Goal: Task Accomplishment & Management: Complete application form

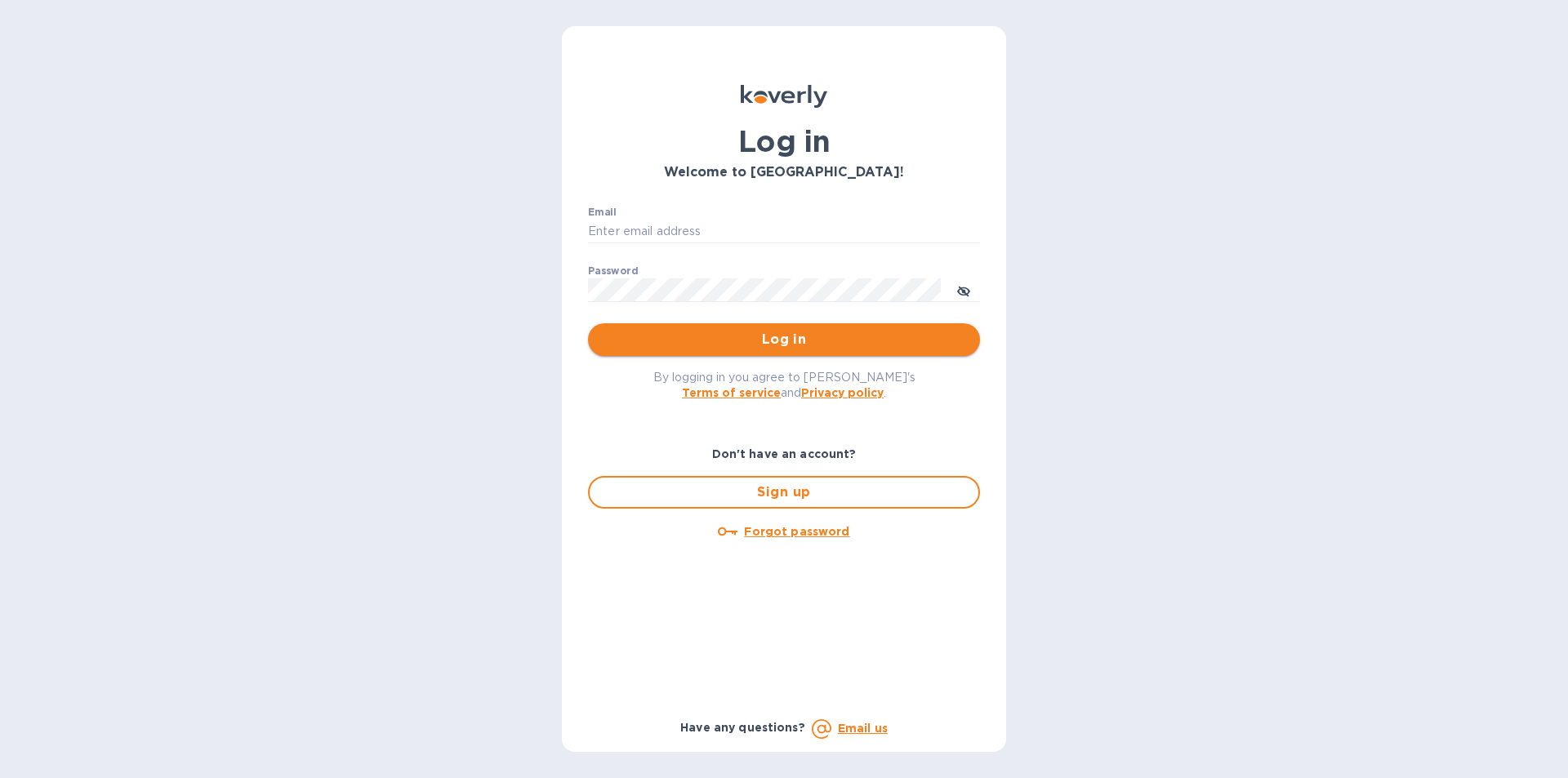
type input "[PERSON_NAME][EMAIL_ADDRESS][DOMAIN_NAME]"
click at [749, 334] on button "Log in" at bounding box center [784, 340] width 392 height 33
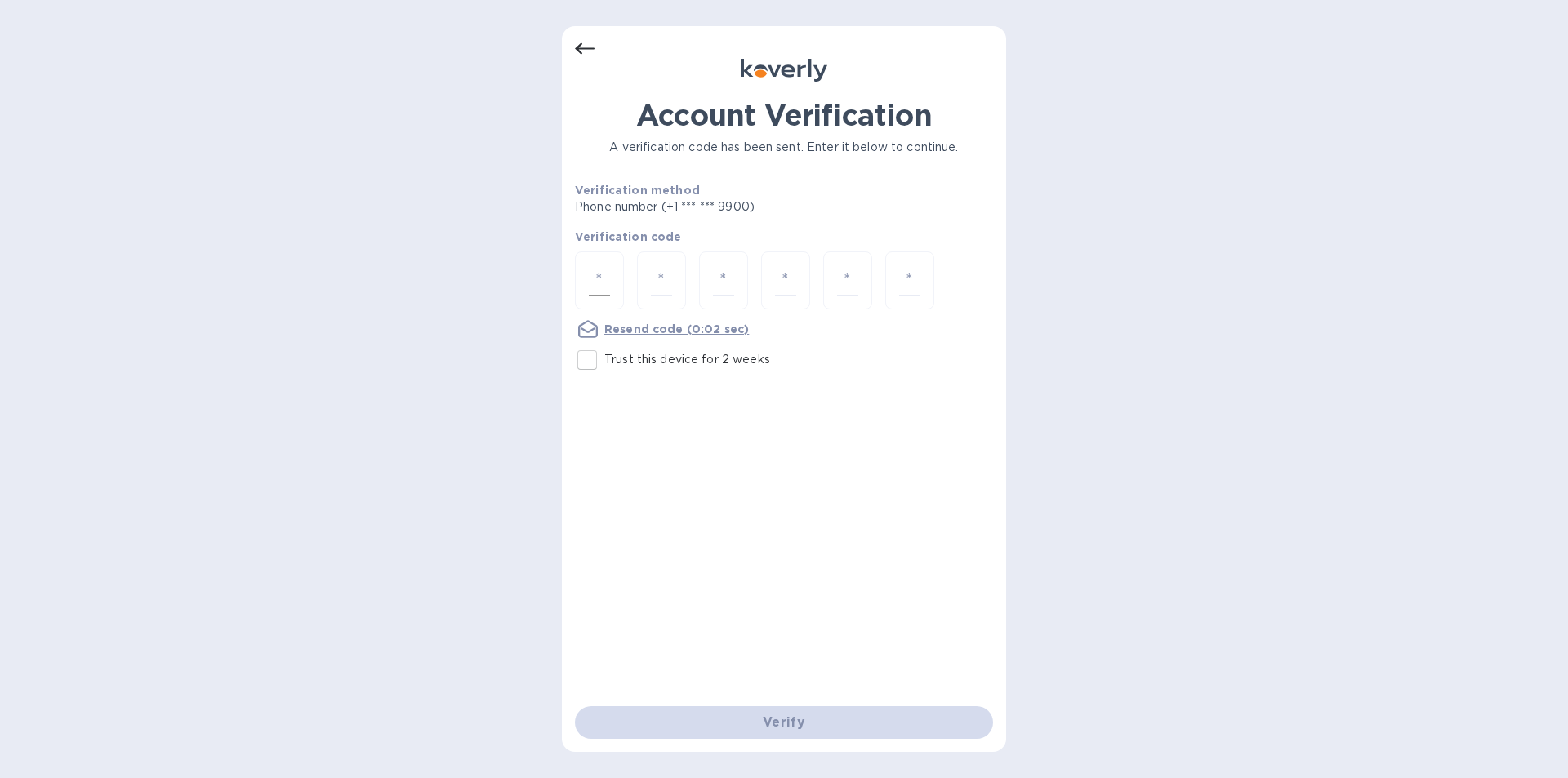
click at [606, 283] on input "number" at bounding box center [599, 280] width 21 height 30
type input "1"
type input "9"
type input "1"
type input "0"
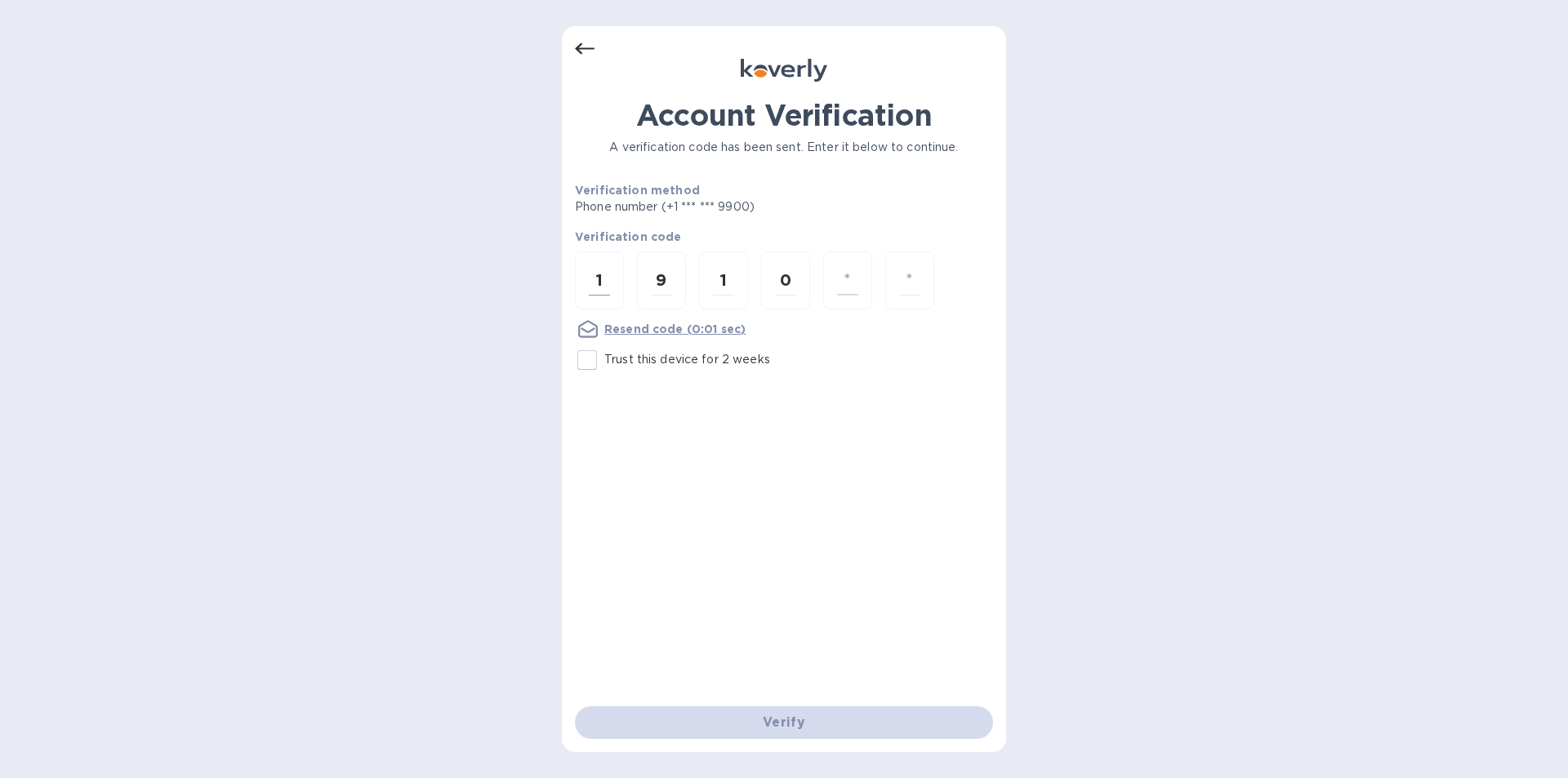
type input "2"
type input "3"
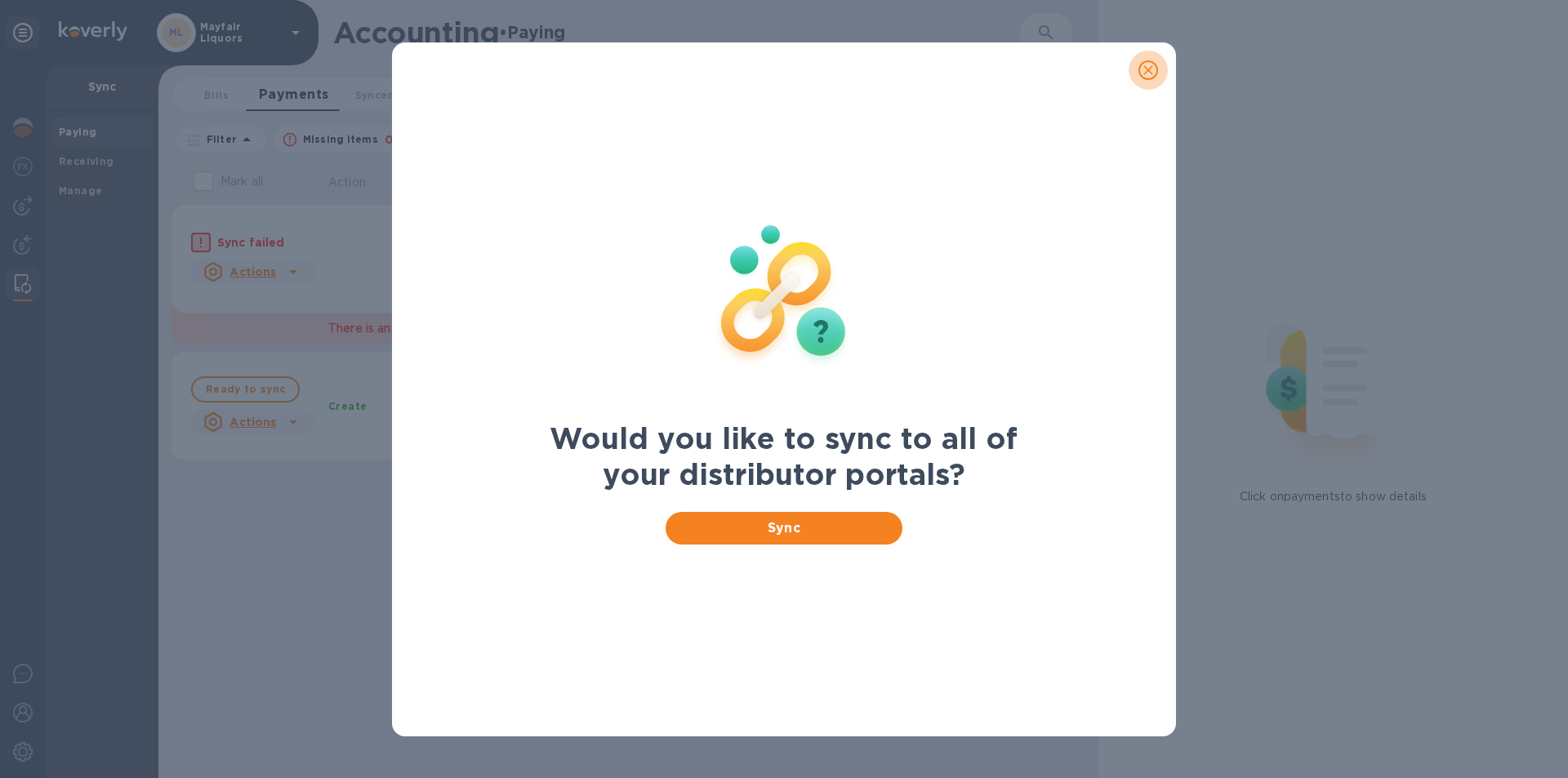
click at [1146, 71] on icon "close" at bounding box center [1149, 70] width 16 height 16
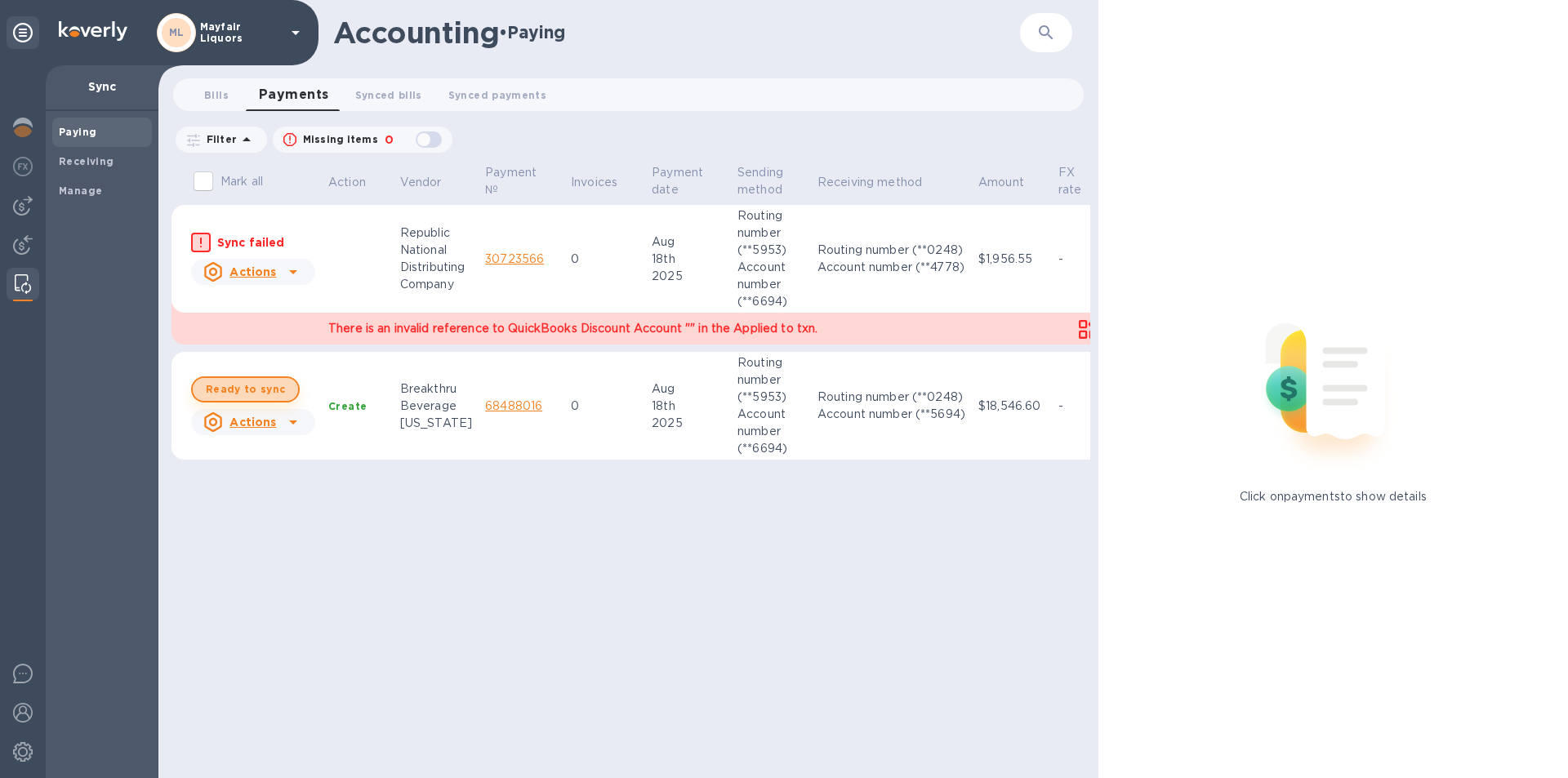
click at [252, 386] on span "Ready to sync" at bounding box center [245, 390] width 79 height 20
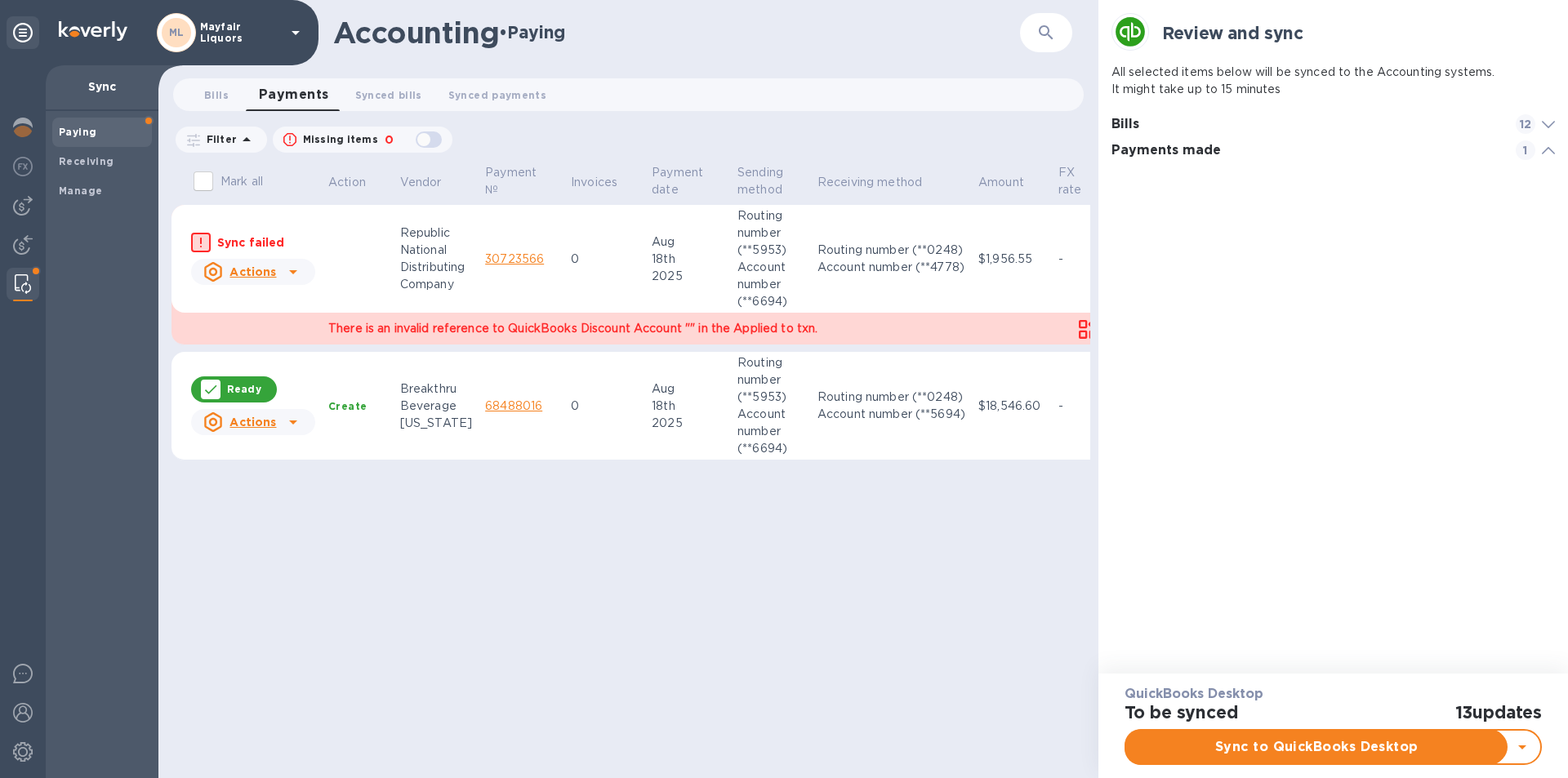
scroll to position [76, 445]
click at [1336, 742] on span "Sync to QuickBooks Desktop" at bounding box center [1317, 748] width 355 height 20
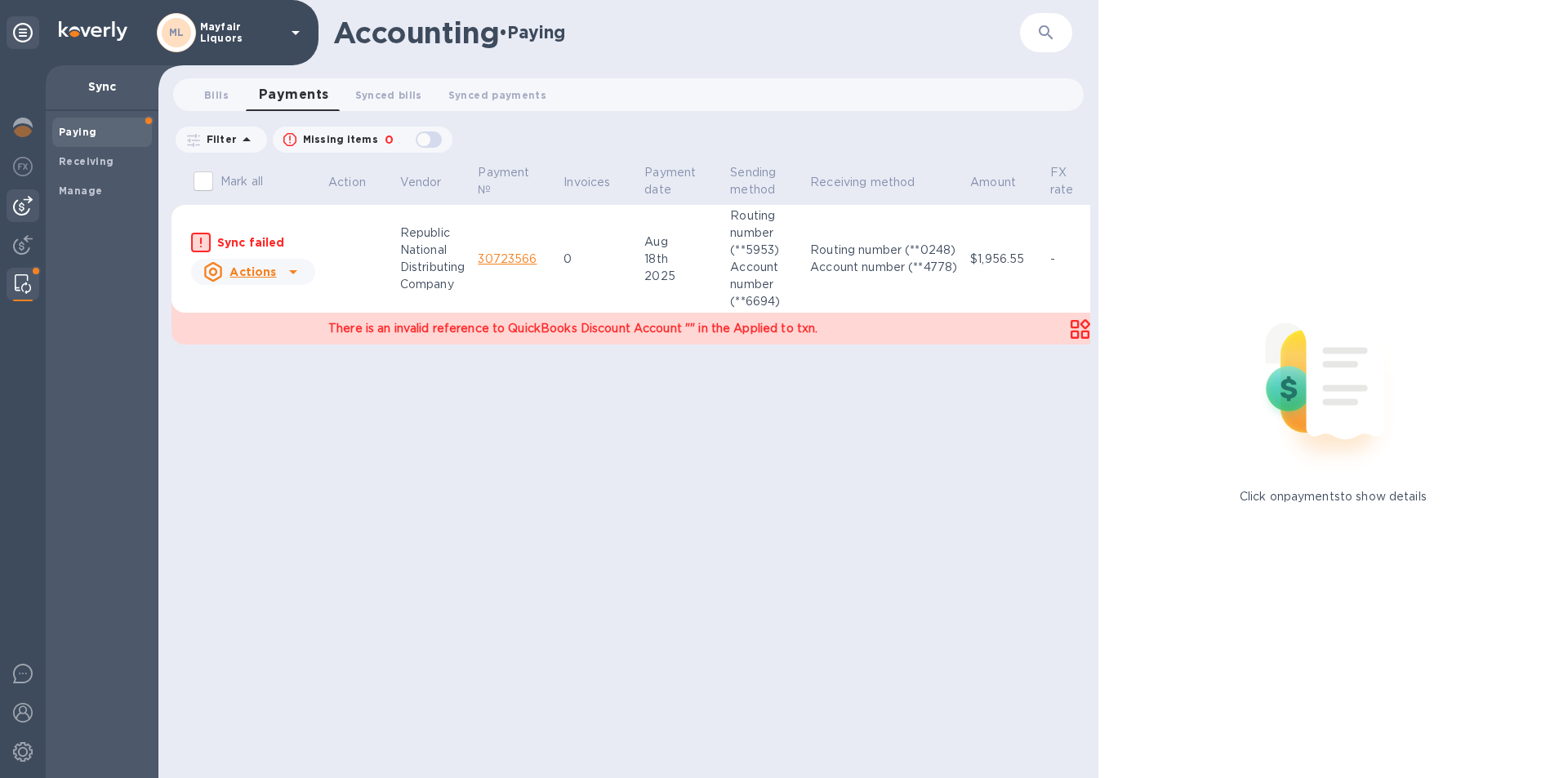
click at [19, 212] on img at bounding box center [23, 206] width 20 height 20
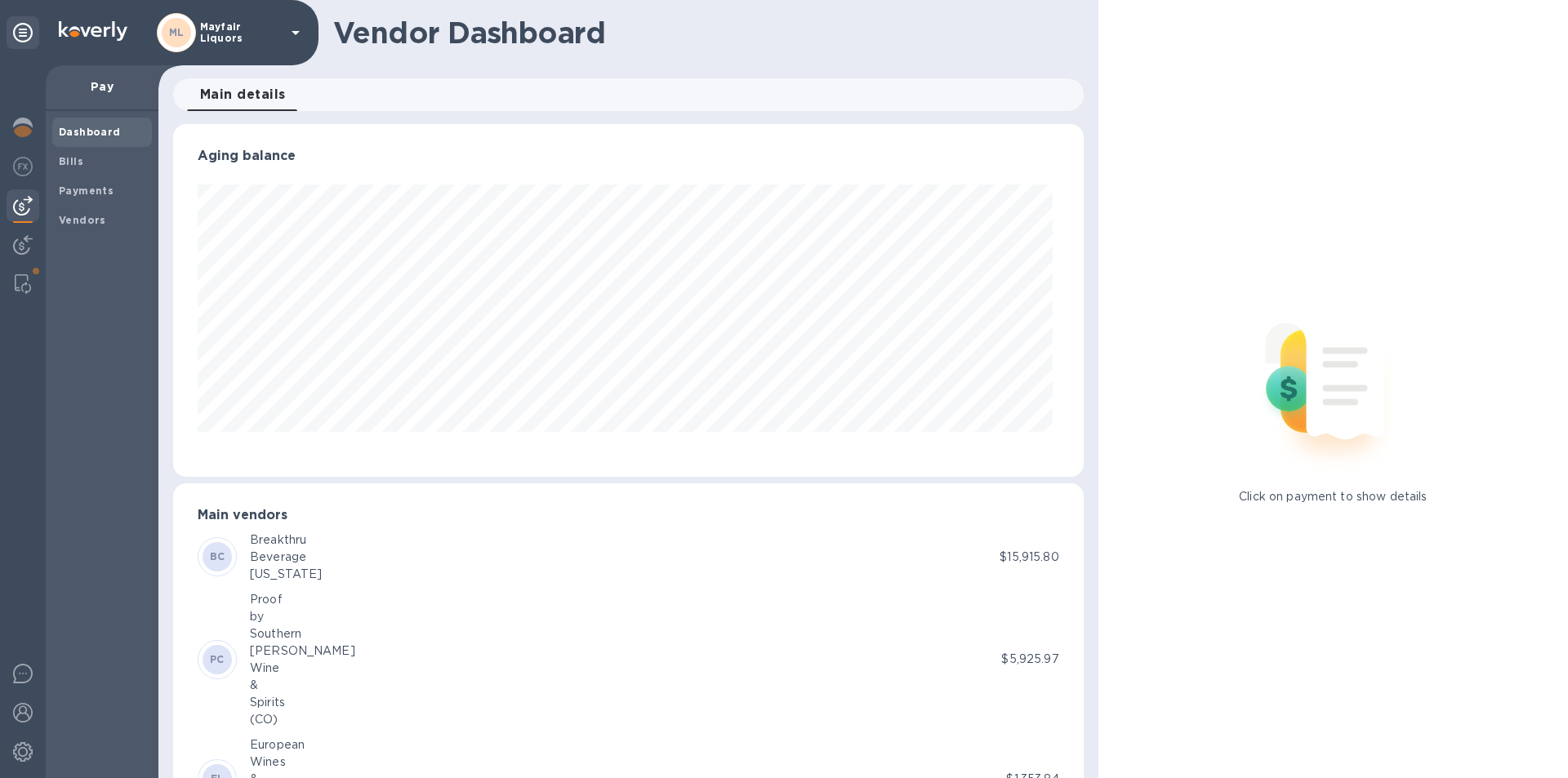
scroll to position [353, 904]
click at [69, 159] on b "Bills" at bounding box center [71, 160] width 25 height 12
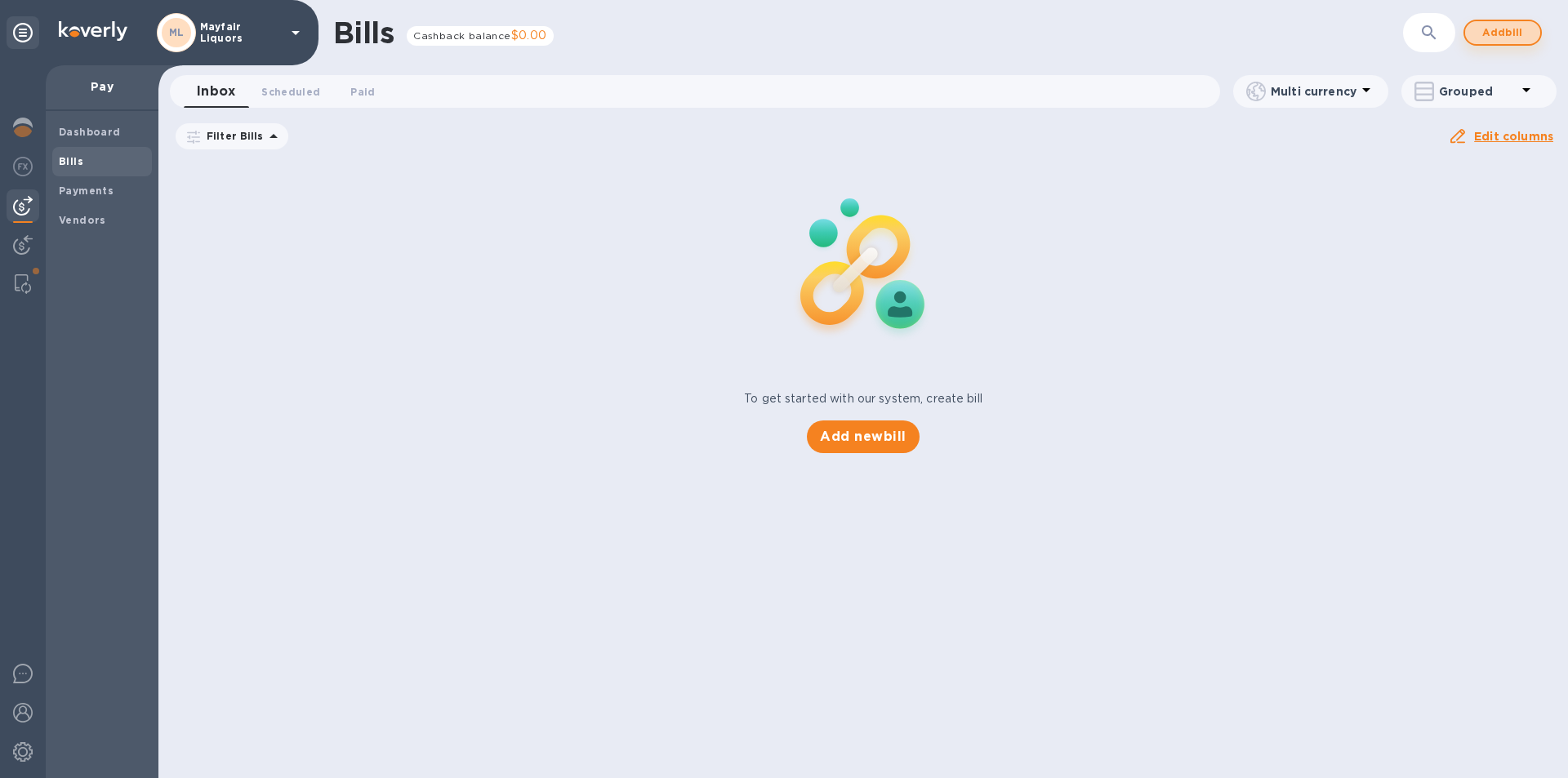
click at [1502, 35] on span "Add bill" at bounding box center [1503, 33] width 49 height 20
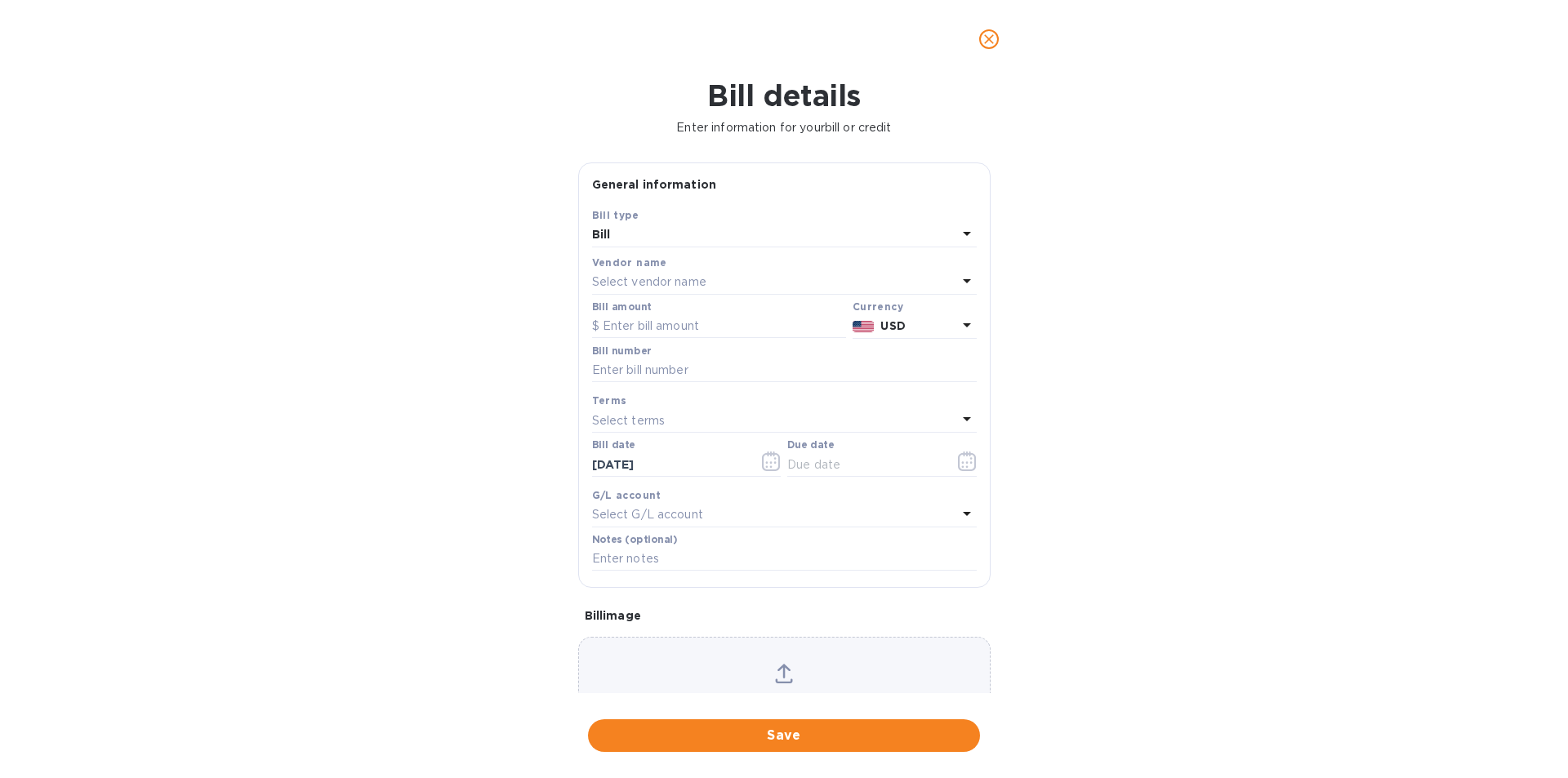
click at [650, 285] on p "Select vendor name" at bounding box center [650, 282] width 115 height 17
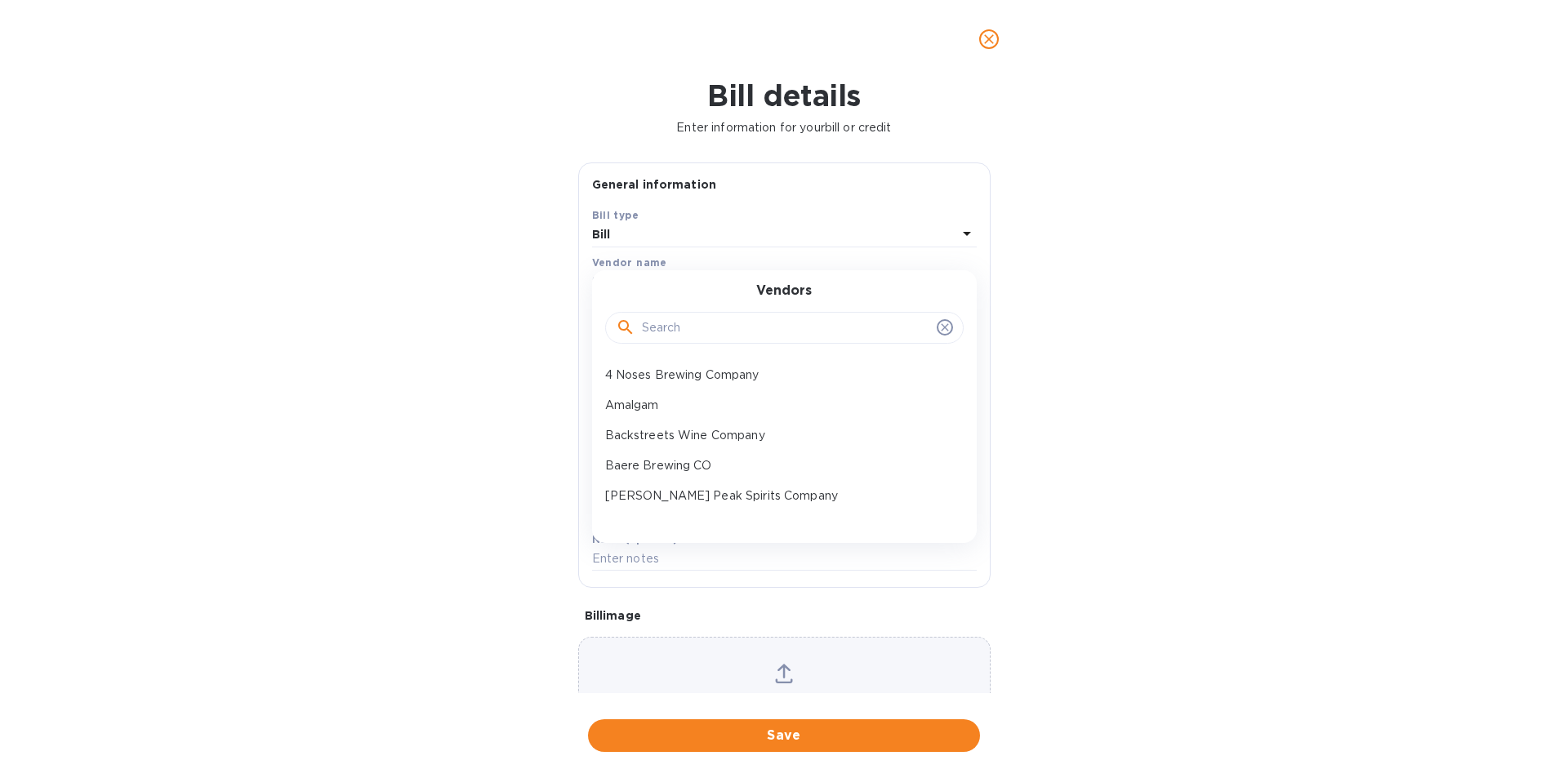
click at [678, 335] on input "text" at bounding box center [786, 328] width 288 height 25
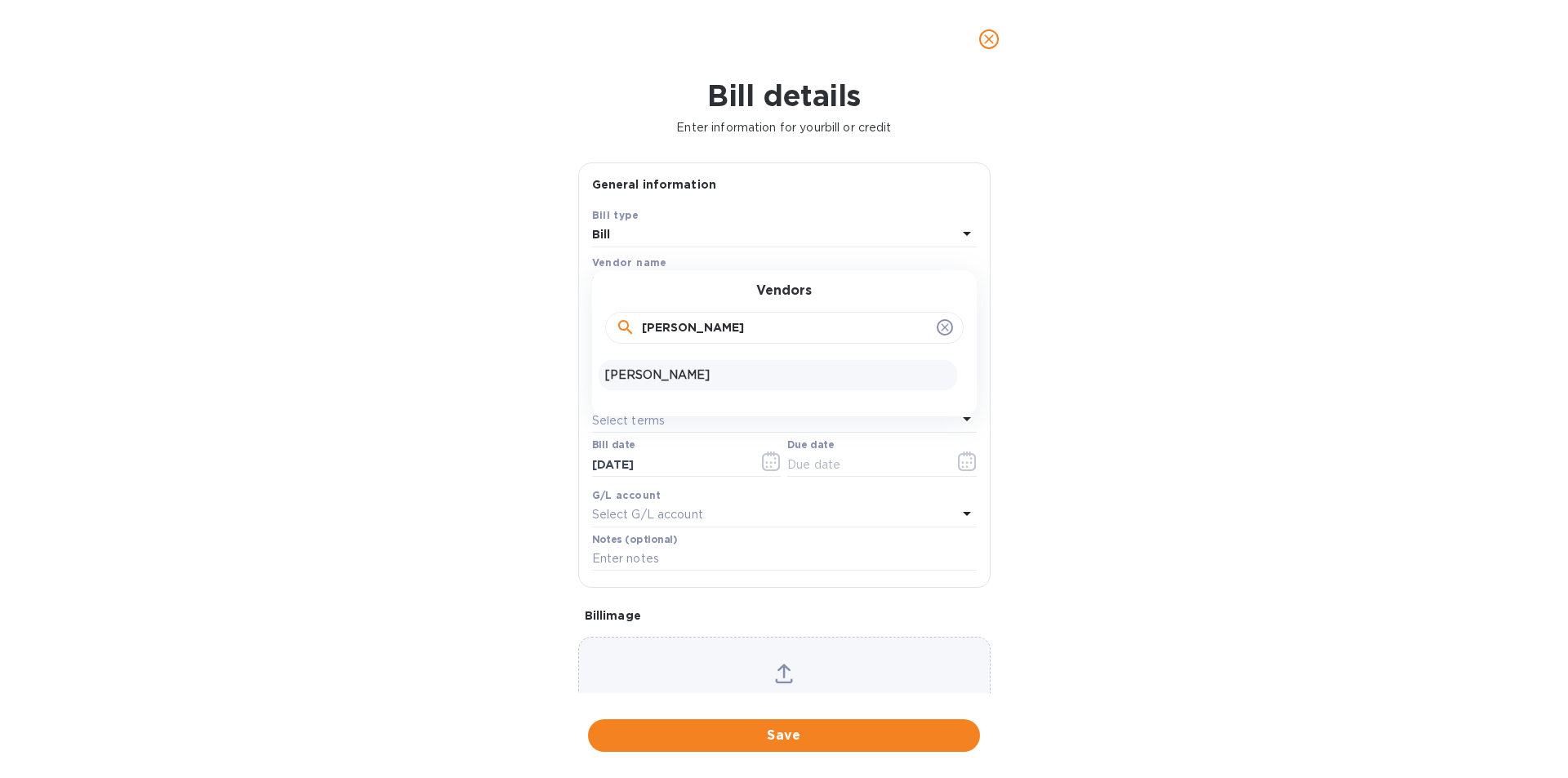
type input "[PERSON_NAME]"
click at [649, 379] on p "[PERSON_NAME]" at bounding box center [777, 375] width 345 height 17
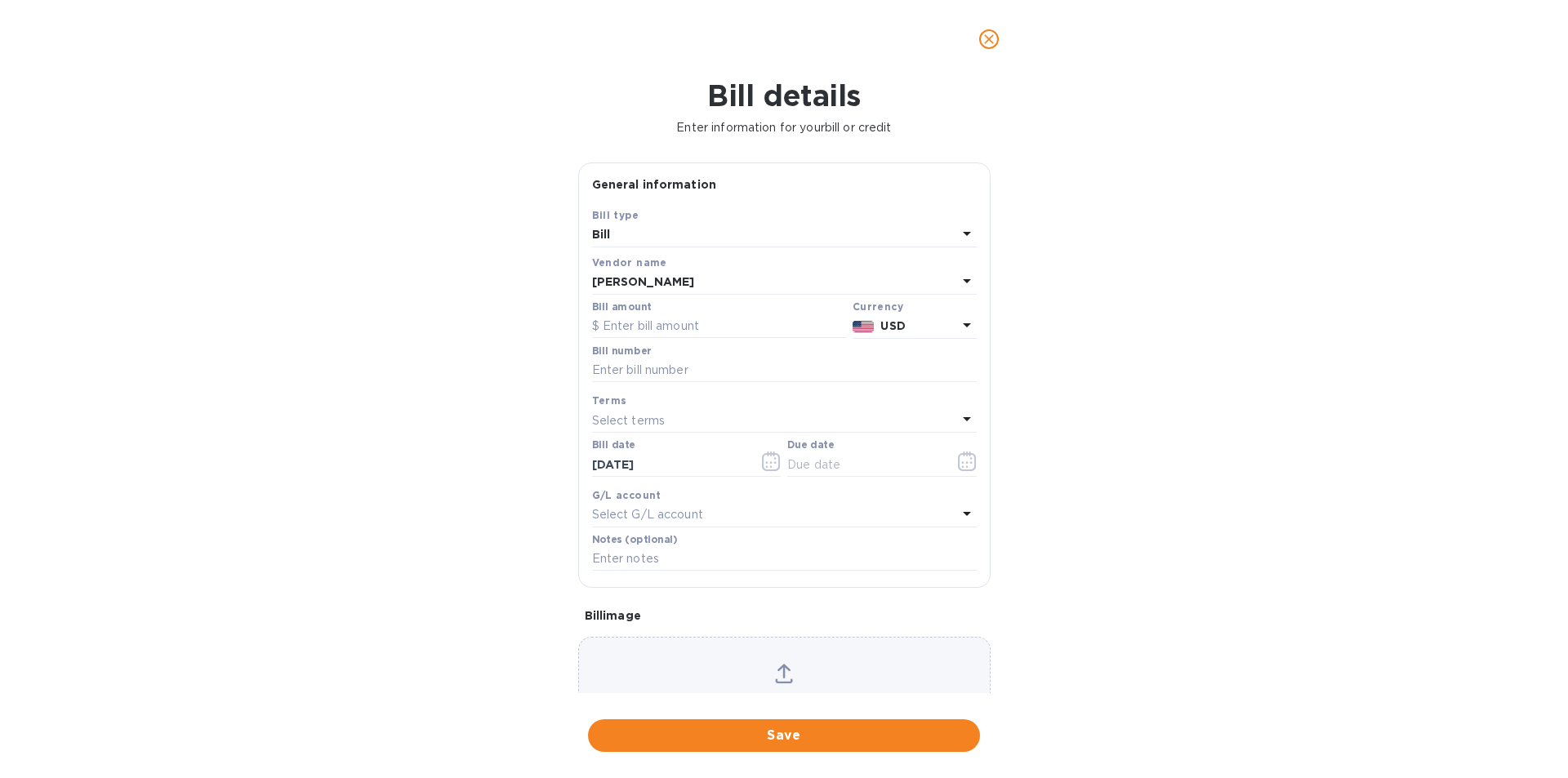
type input "[DATE]"
click at [657, 319] on input "text" at bounding box center [719, 326] width 254 height 25
type input "45,000"
type input "[DATE]"
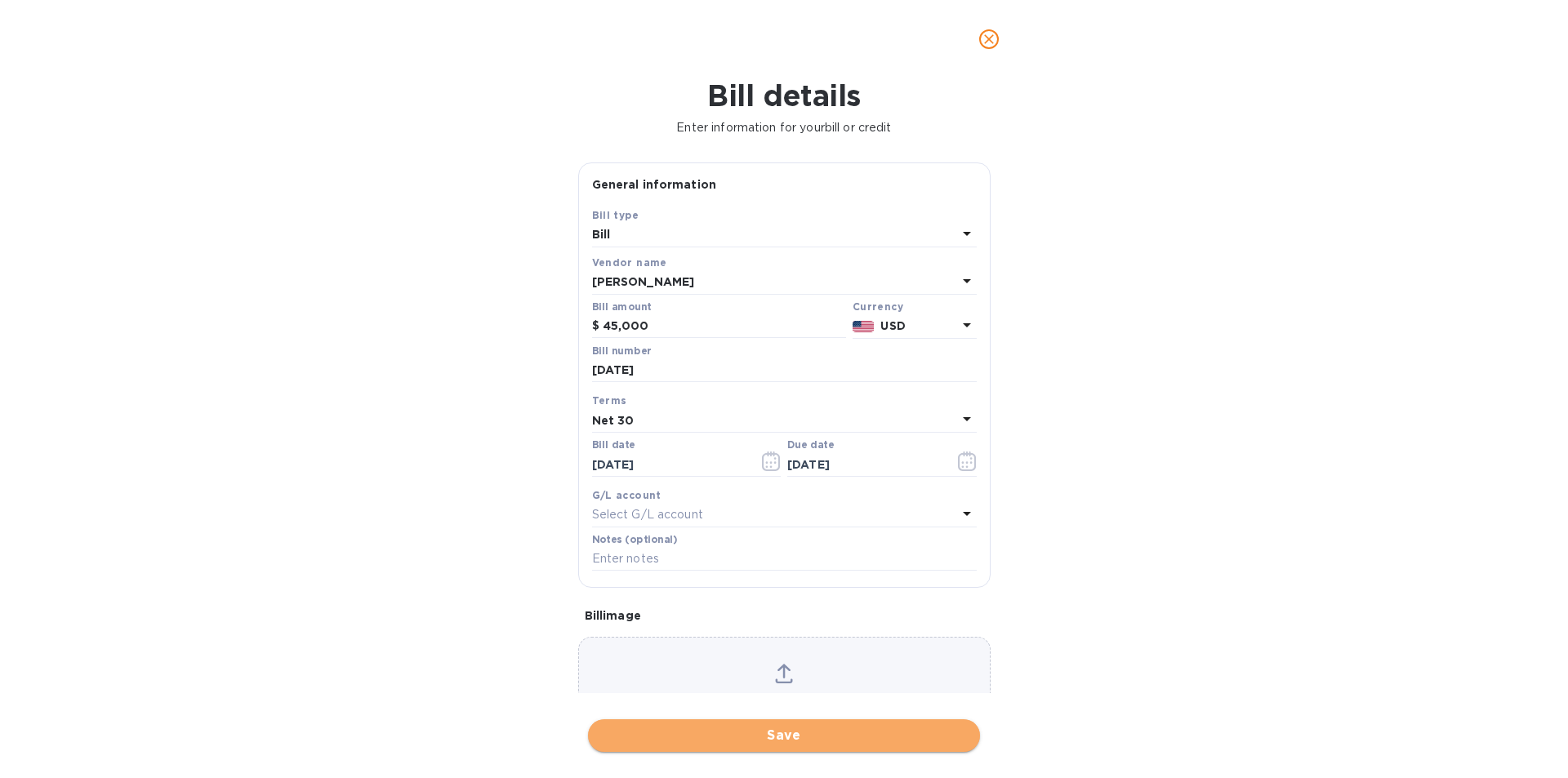
click at [748, 729] on span "Save" at bounding box center [784, 736] width 366 height 20
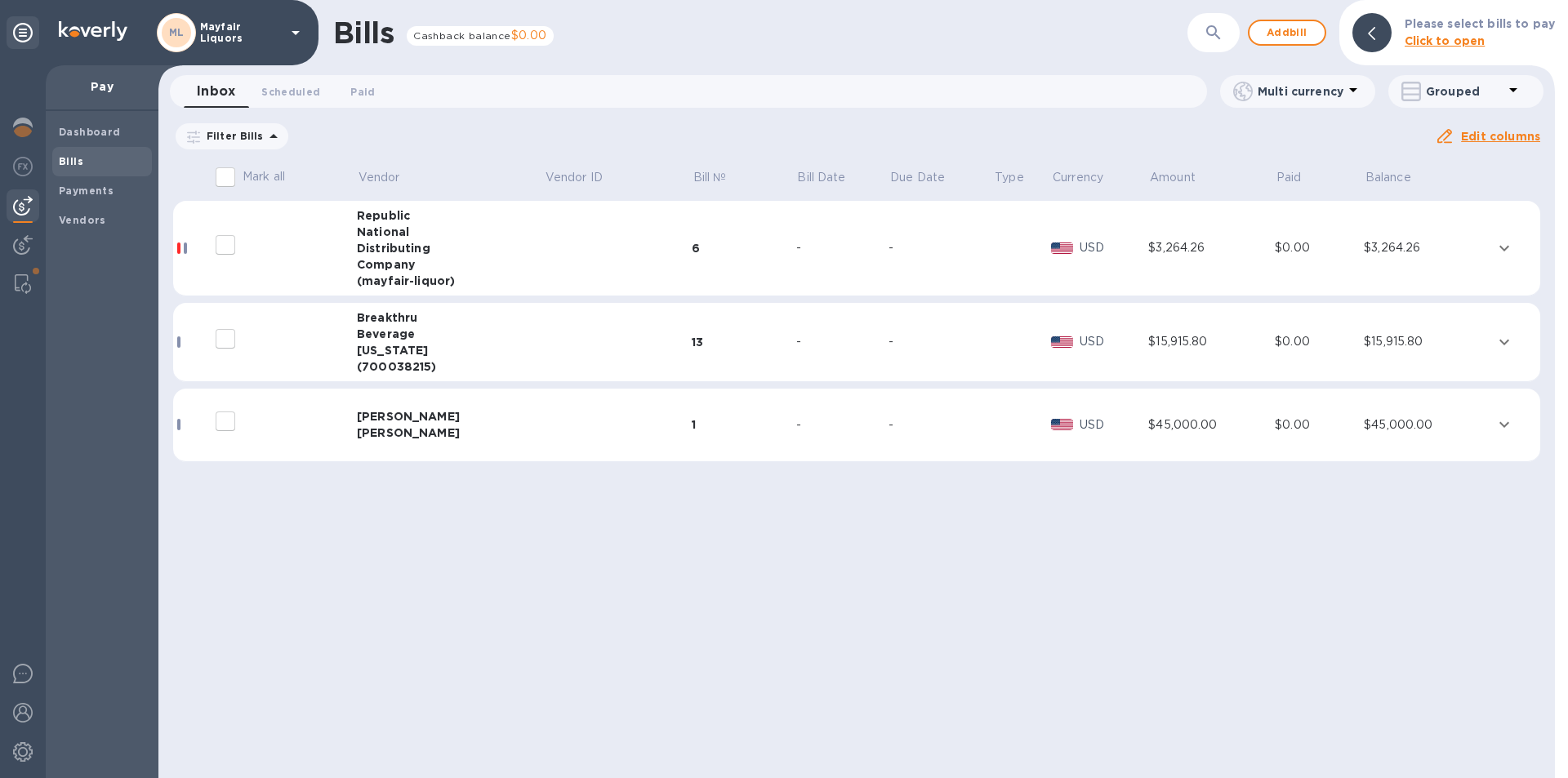
click at [1521, 420] on td at bounding box center [1515, 425] width 50 height 74
click at [1495, 420] on button "expand row" at bounding box center [1504, 425] width 25 height 25
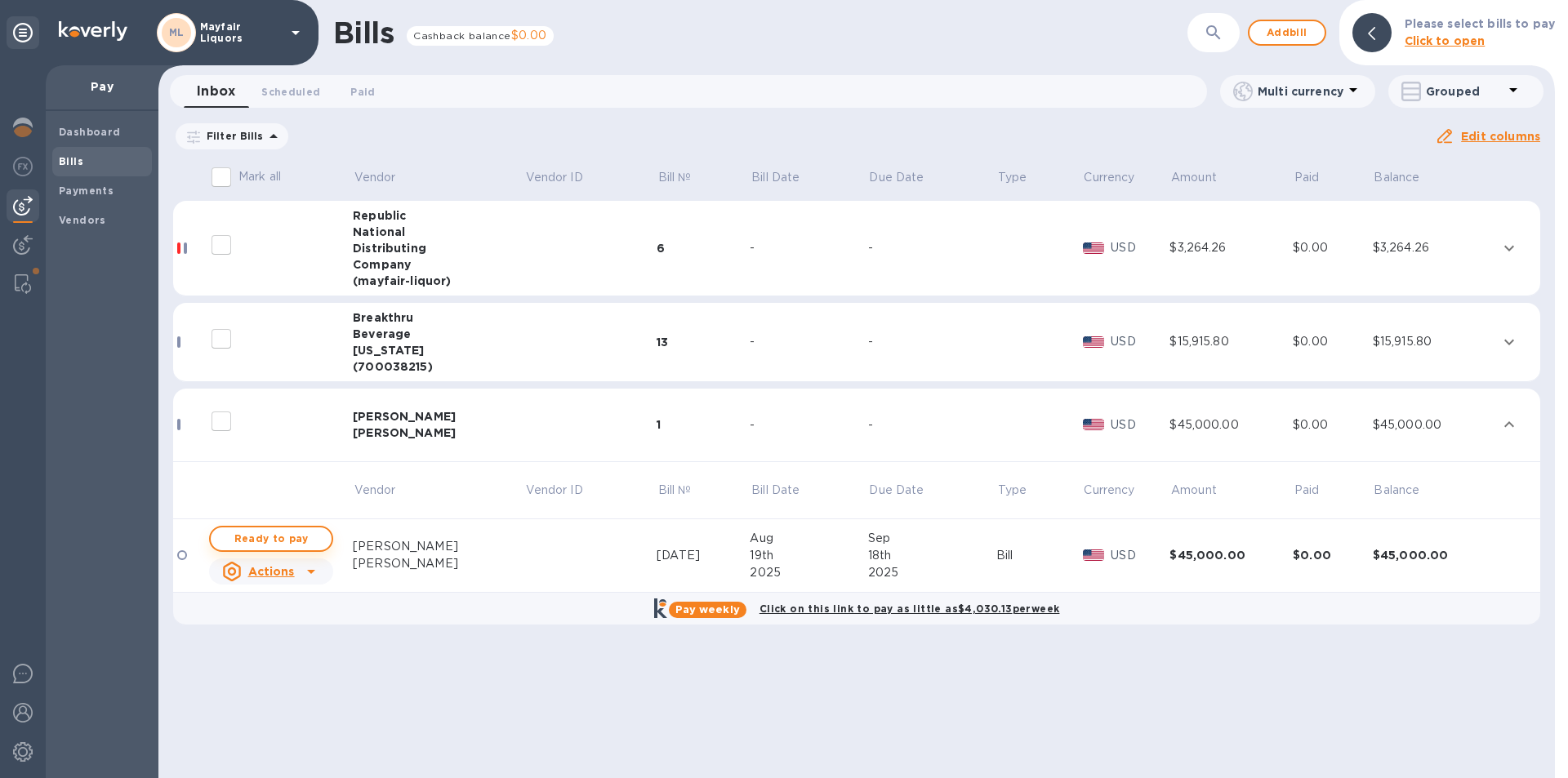
click at [285, 533] on span "Ready to pay" at bounding box center [272, 539] width 95 height 20
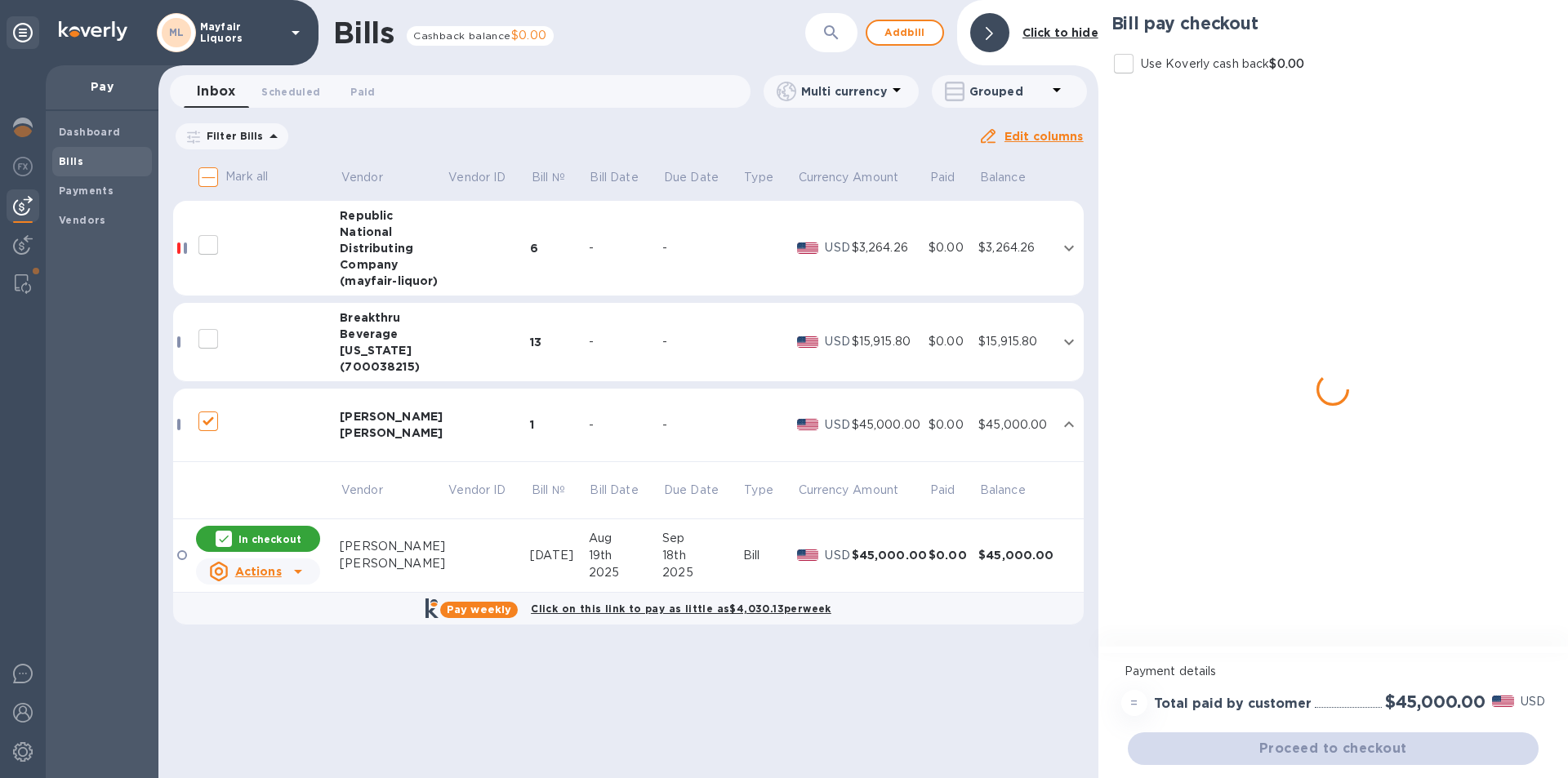
checkbox input "true"
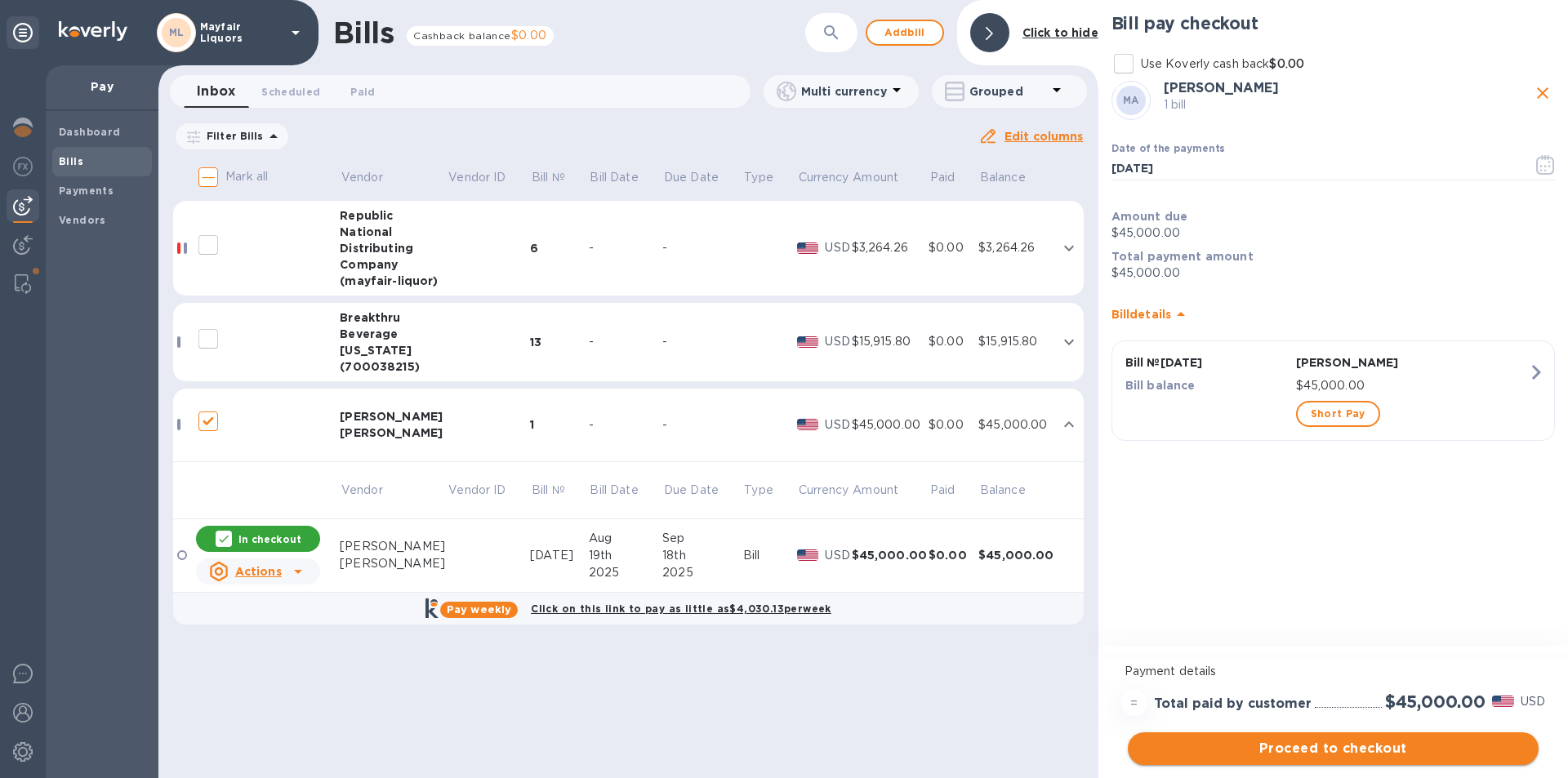
click at [1292, 755] on span "Proceed to checkout" at bounding box center [1334, 749] width 384 height 20
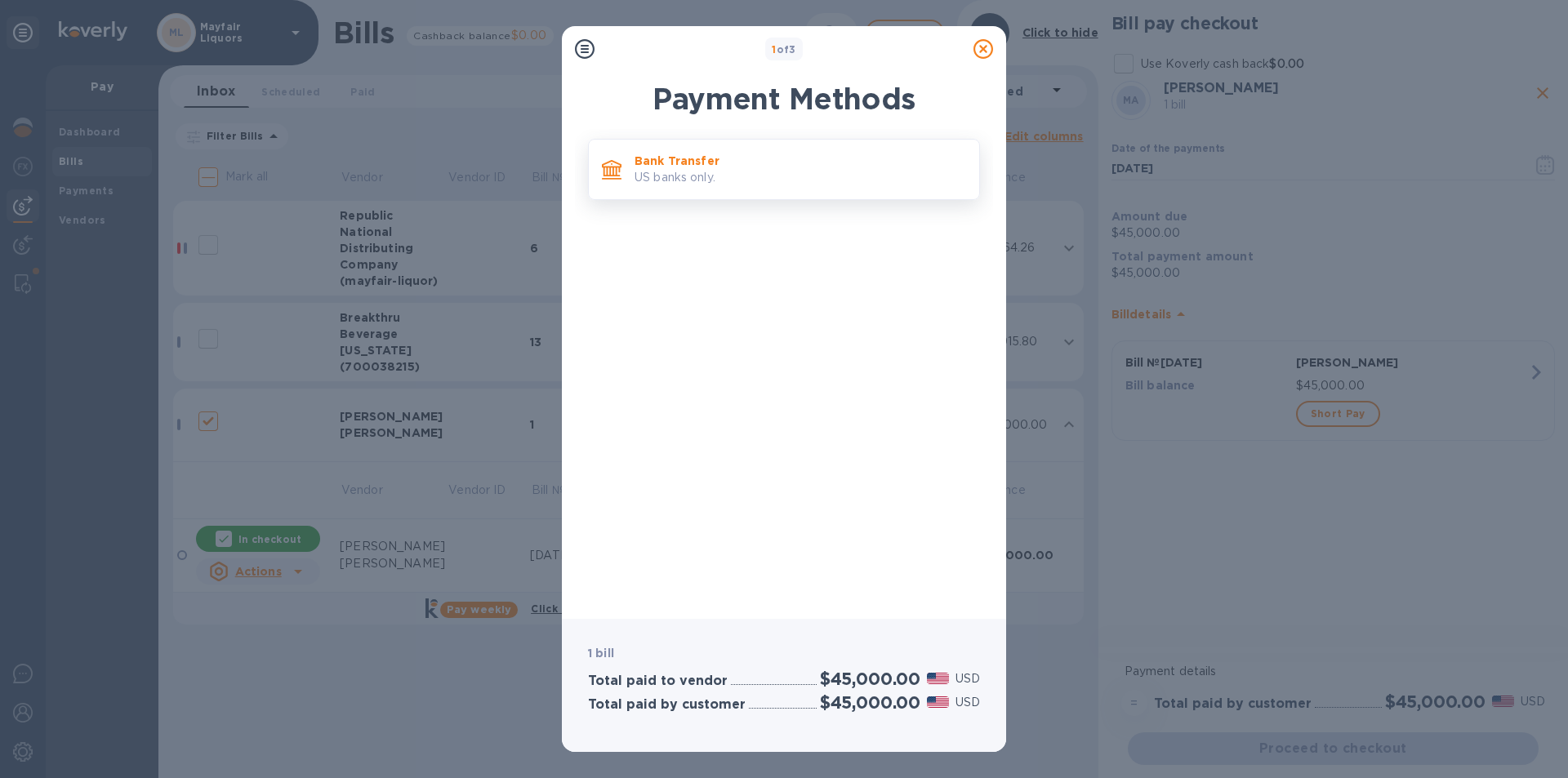
click at [732, 180] on p "US banks only." at bounding box center [801, 178] width 332 height 17
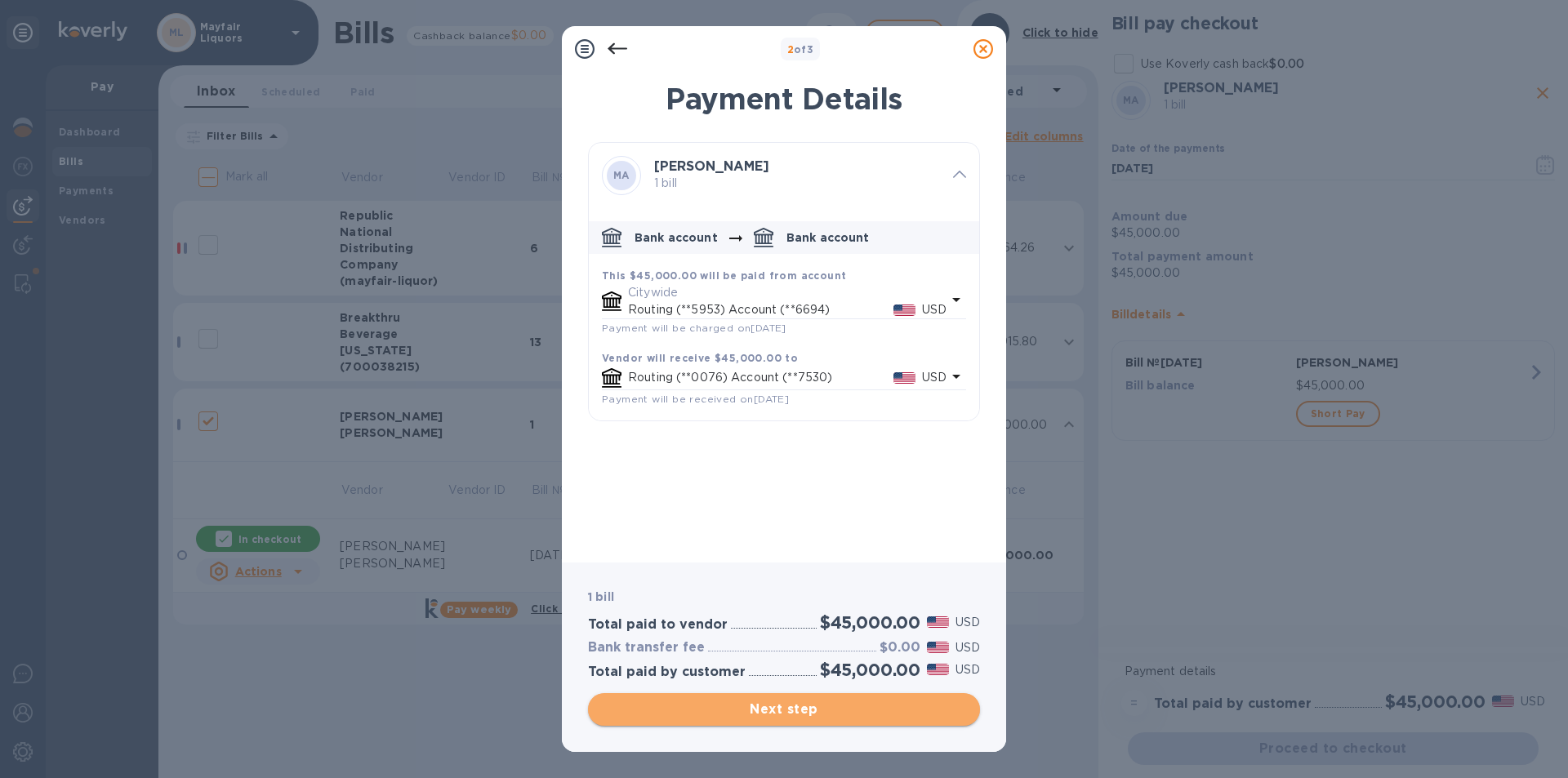
click at [831, 701] on span "Next step" at bounding box center [784, 710] width 366 height 20
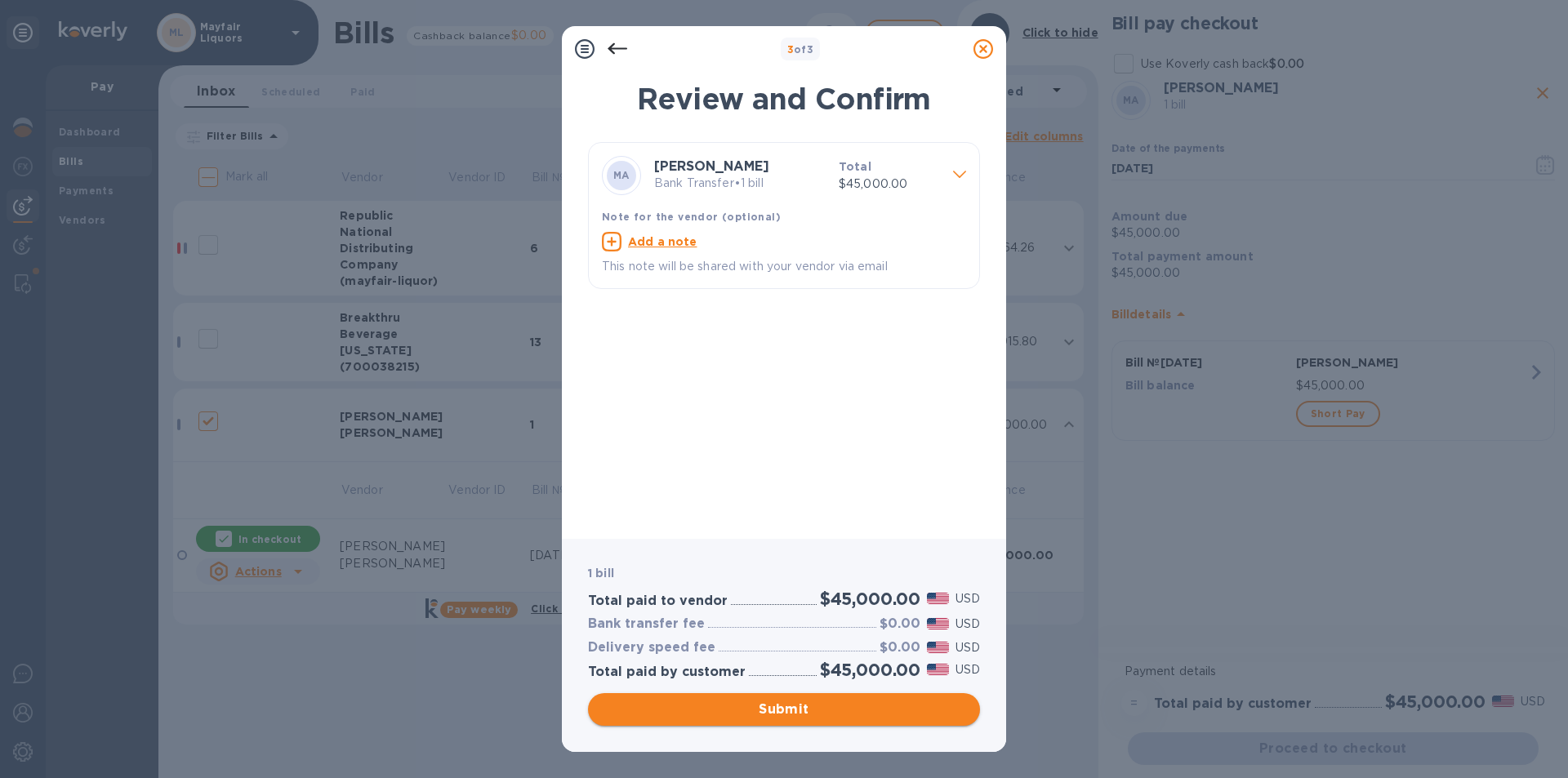
click at [838, 701] on span "Submit" at bounding box center [784, 710] width 366 height 20
